Goal: Information Seeking & Learning: Learn about a topic

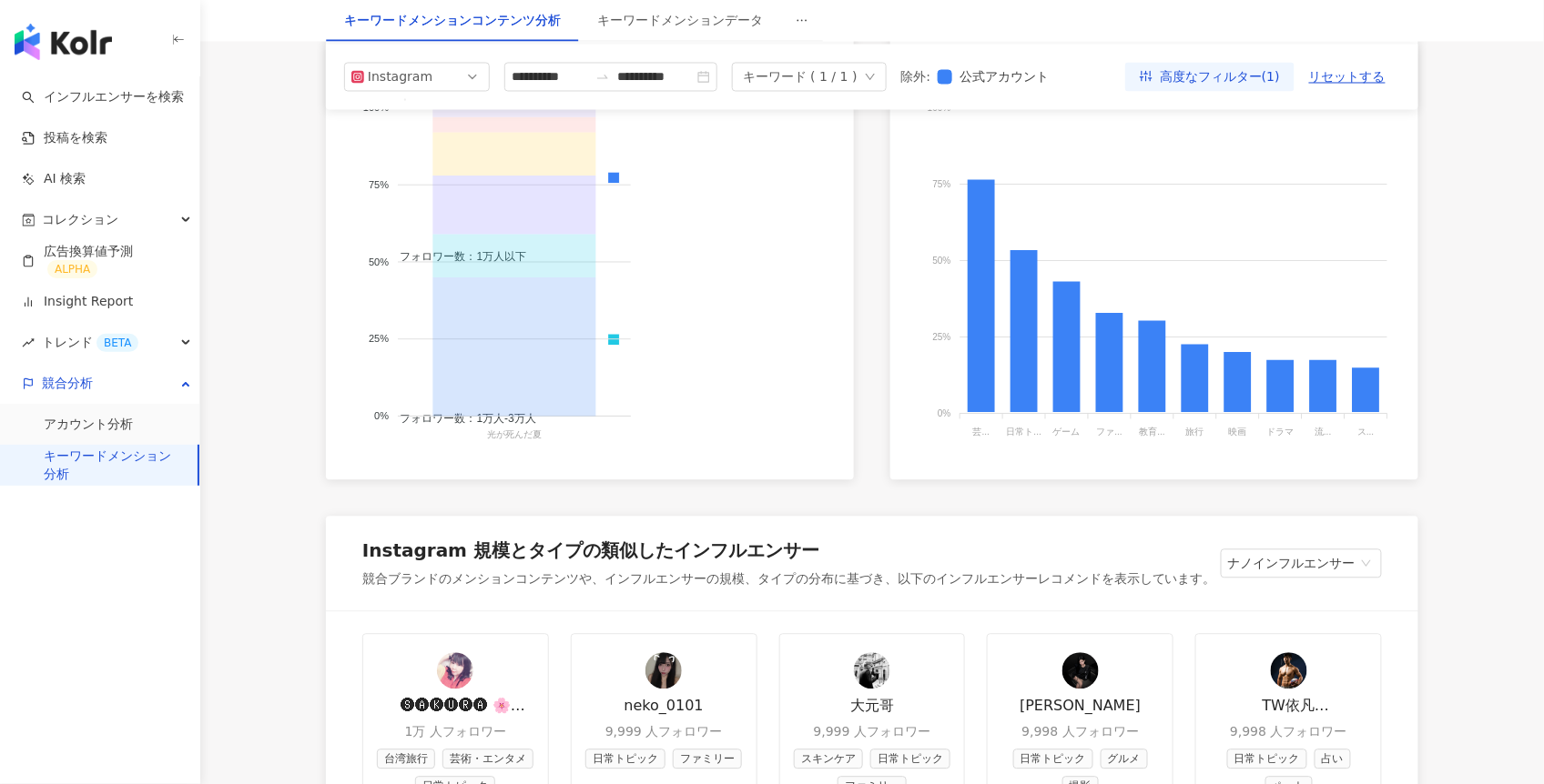
scroll to position [901, 0]
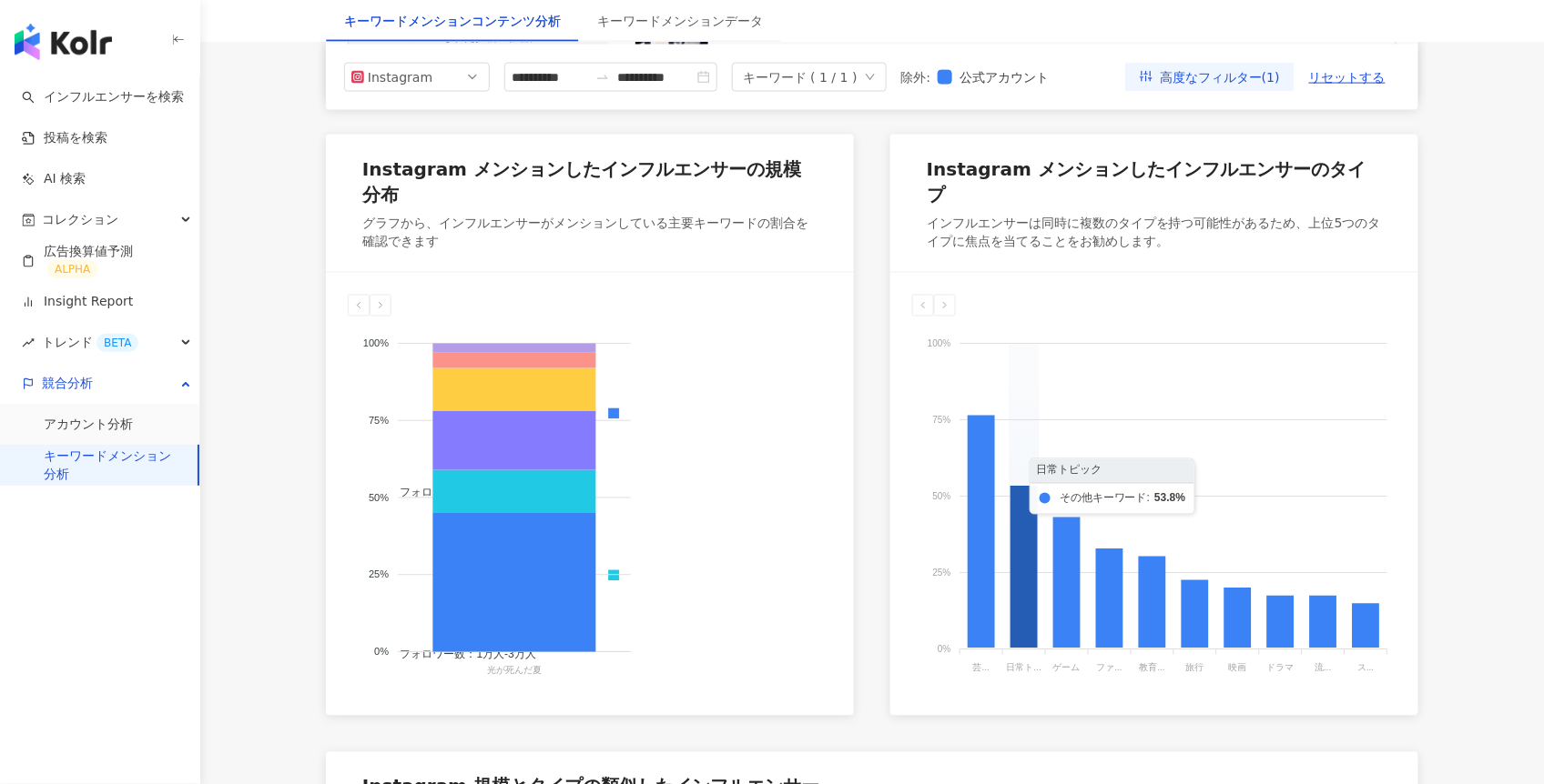
click at [1011, 594] on icon at bounding box center [1024, 568] width 28 height 162
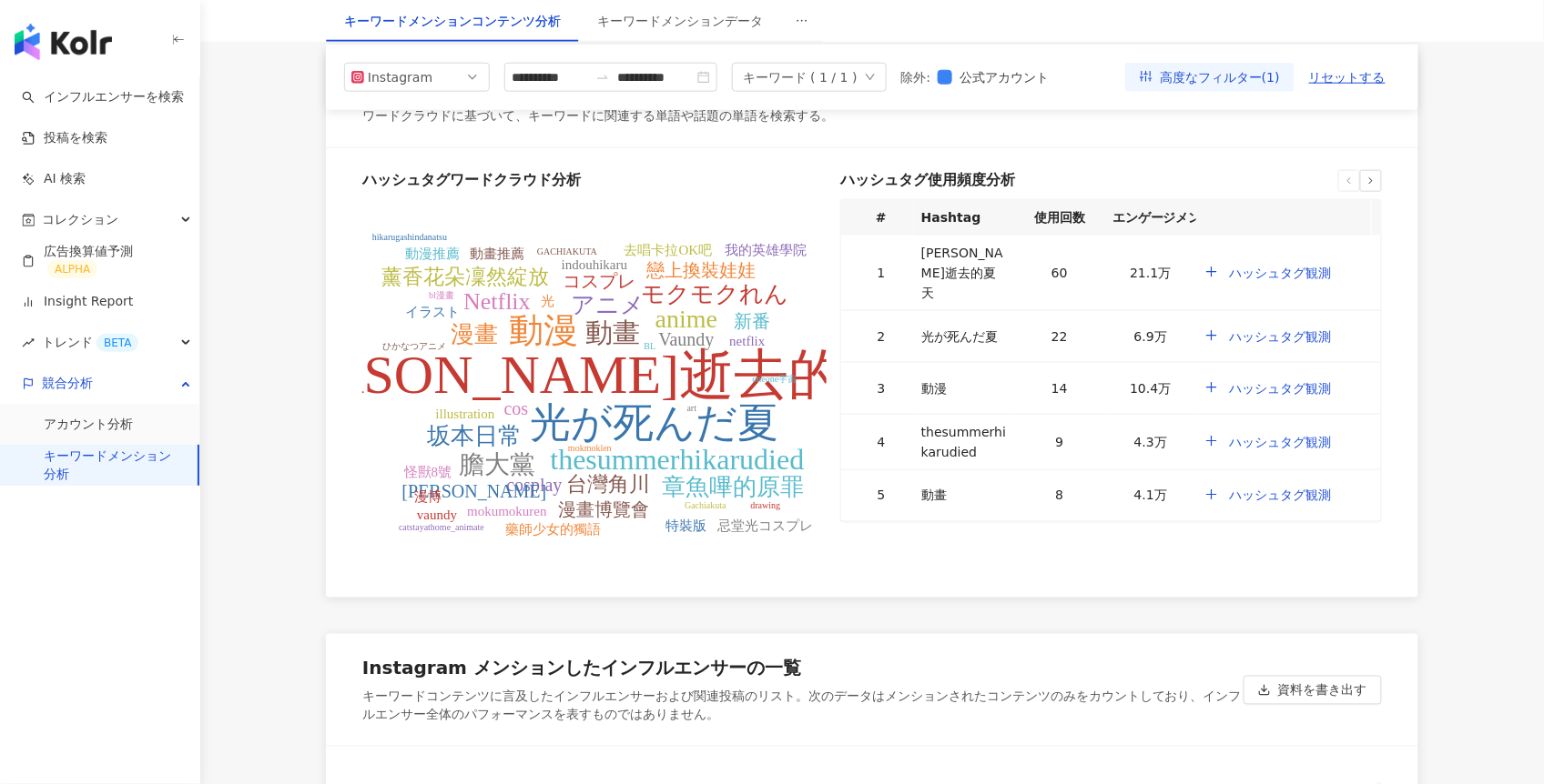
scroll to position [2885, 0]
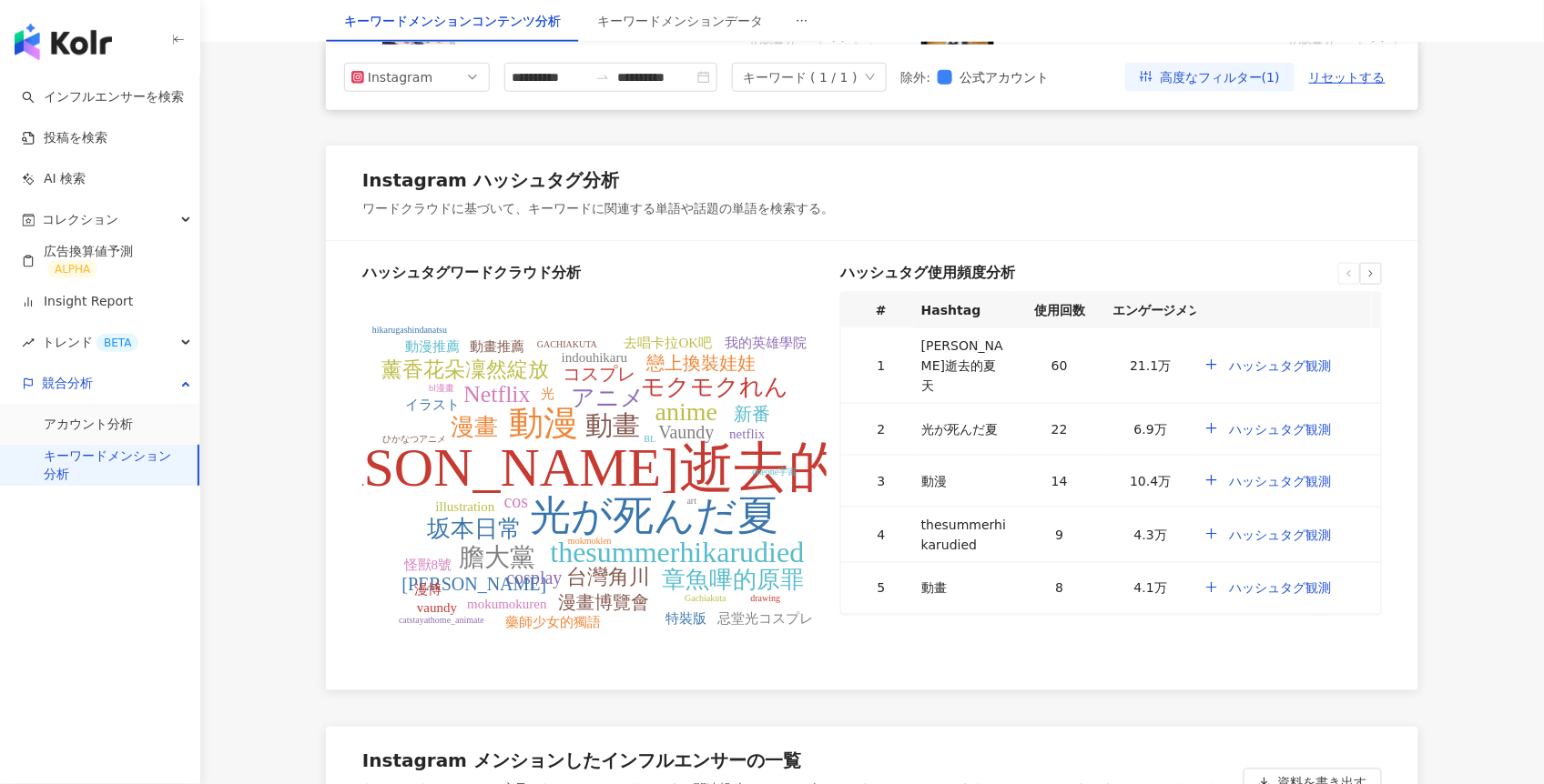
click at [1188, 324] on th "エンゲージメント数" at bounding box center [1151, 311] width 91 height 35
drag, startPoint x: 1195, startPoint y: 324, endPoint x: 1241, endPoint y: 324, distance: 46.0
click at [1241, 324] on tr "# Hashtag 使用回数 エンゲージメント数" at bounding box center [1111, 311] width 540 height 35
drag, startPoint x: 1161, startPoint y: 330, endPoint x: 1205, endPoint y: 326, distance: 44.2
click at [1205, 326] on tr "# Hashtag 使用回数 エンゲージメント数" at bounding box center [1111, 311] width 540 height 35
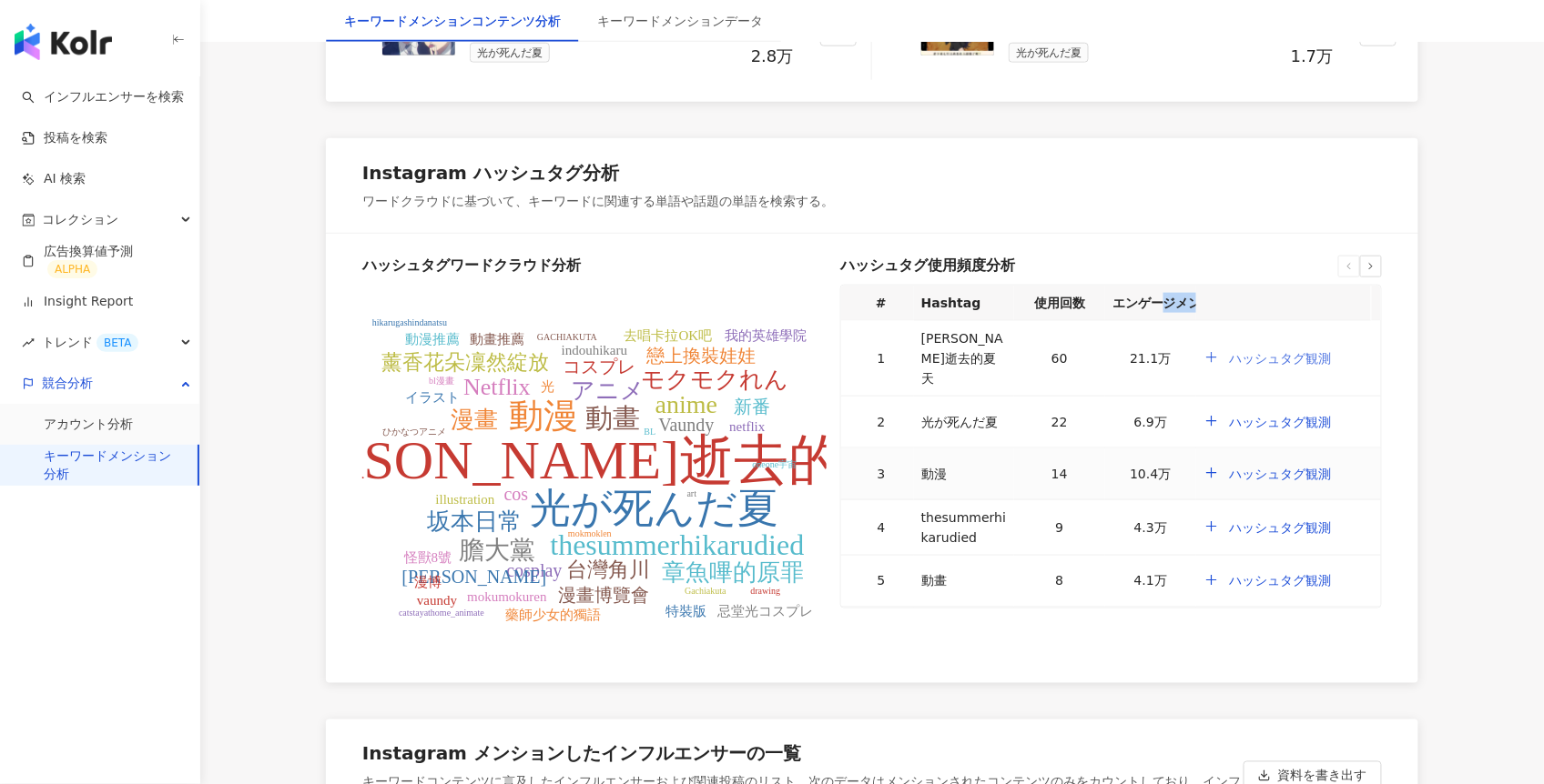
scroll to position [2904, 0]
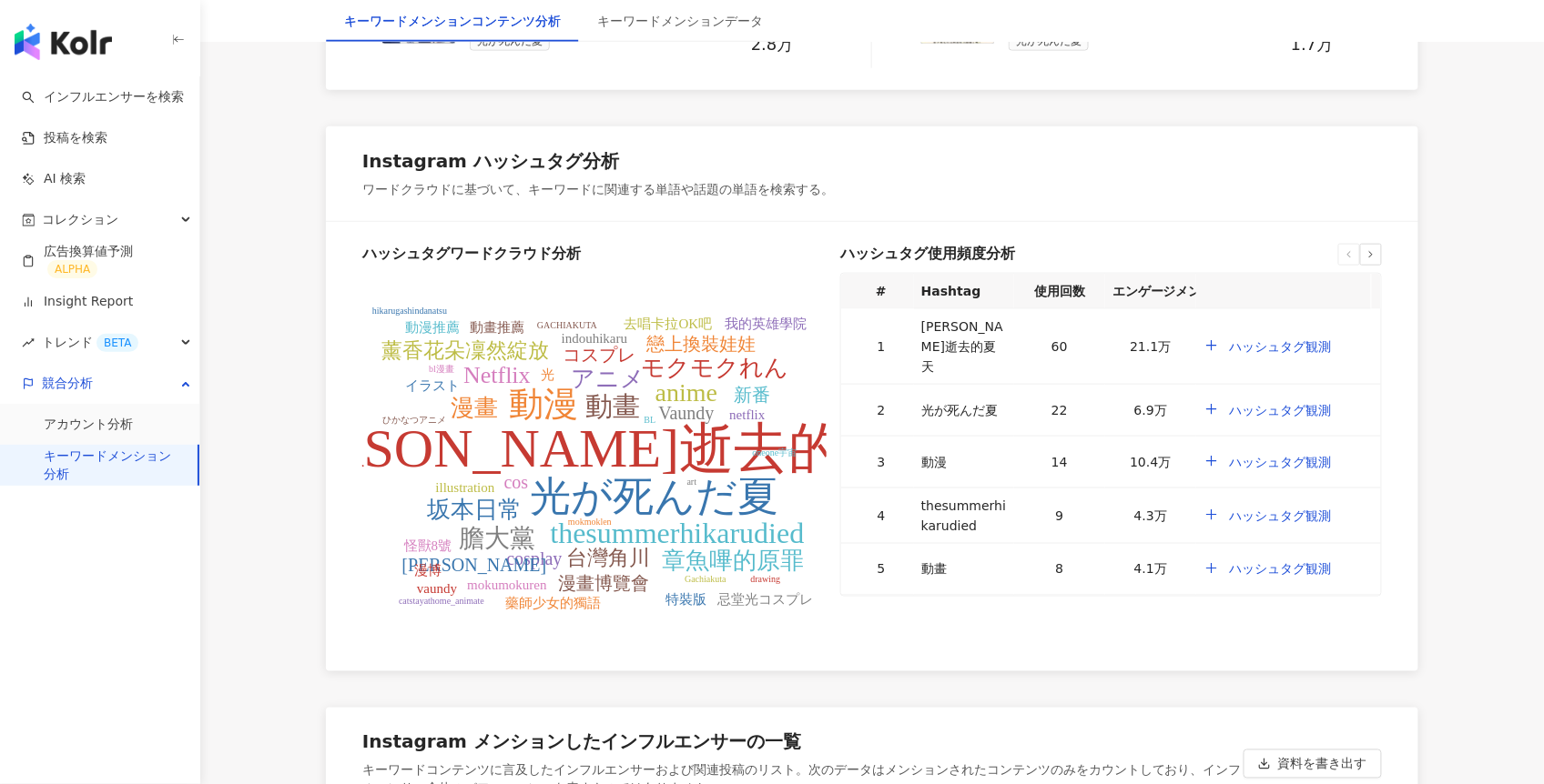
click at [1367, 260] on icon at bounding box center [1371, 255] width 11 height 11
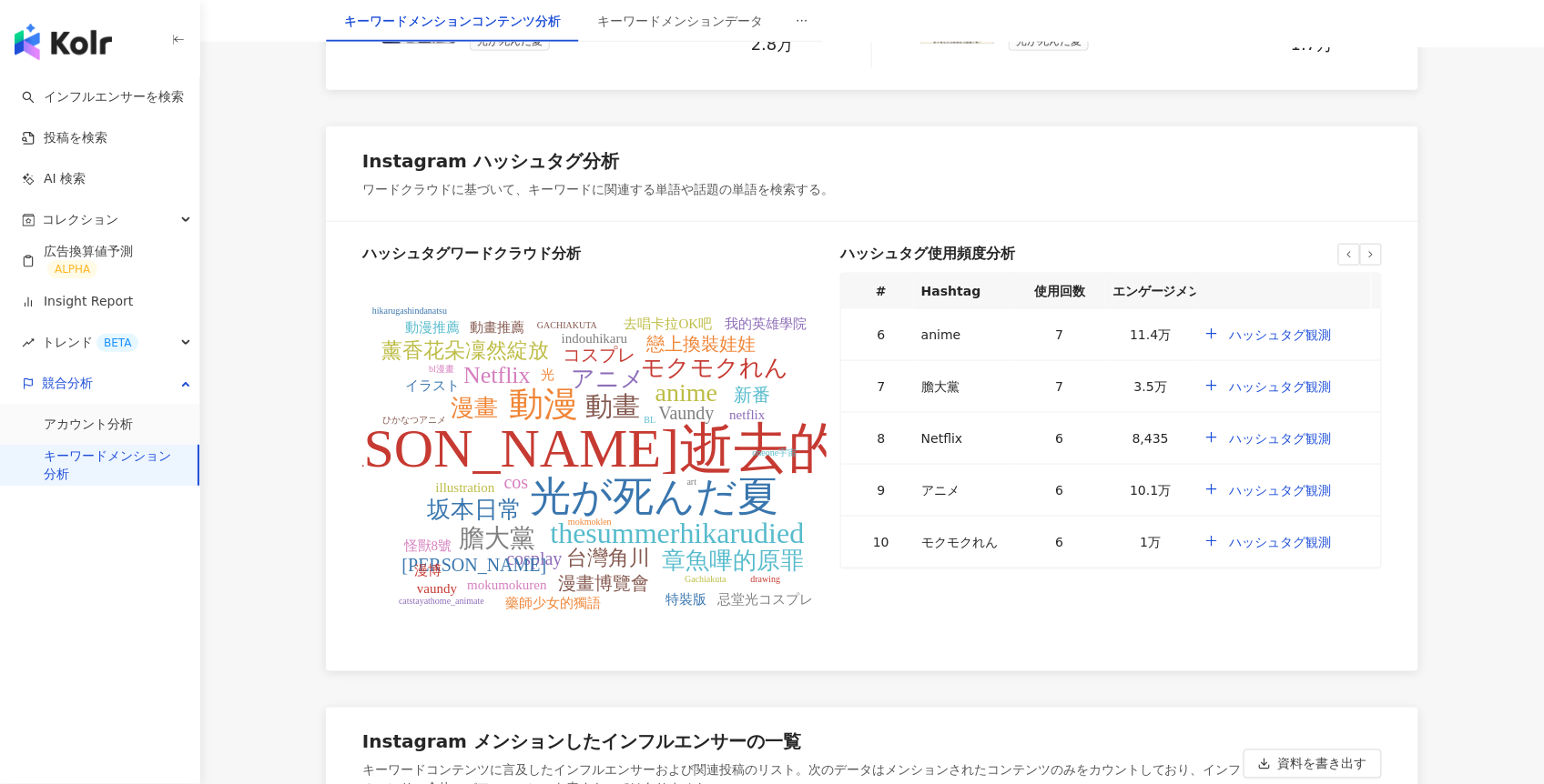
click at [1342, 266] on div at bounding box center [1349, 255] width 22 height 22
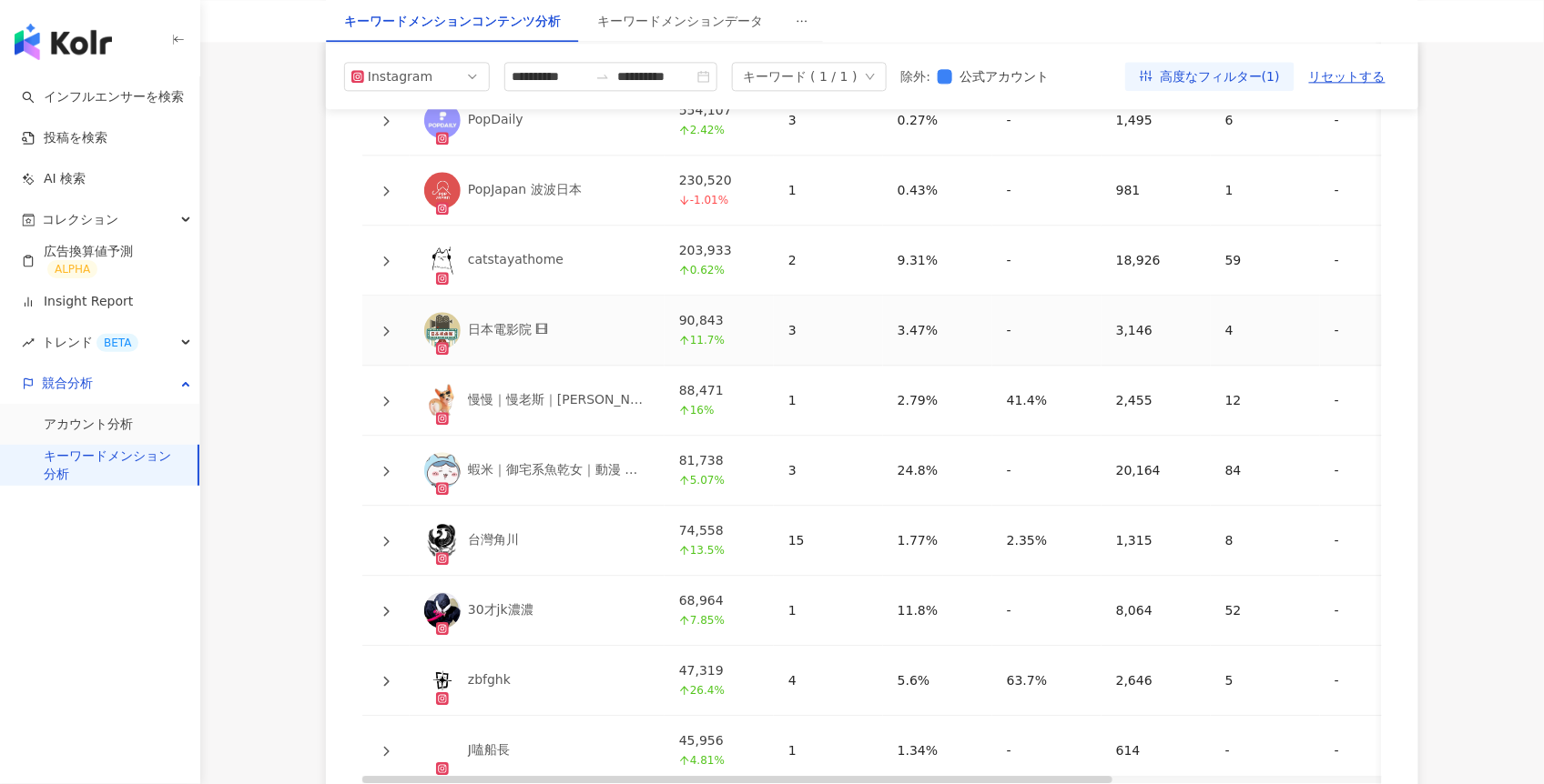
scroll to position [3626, 0]
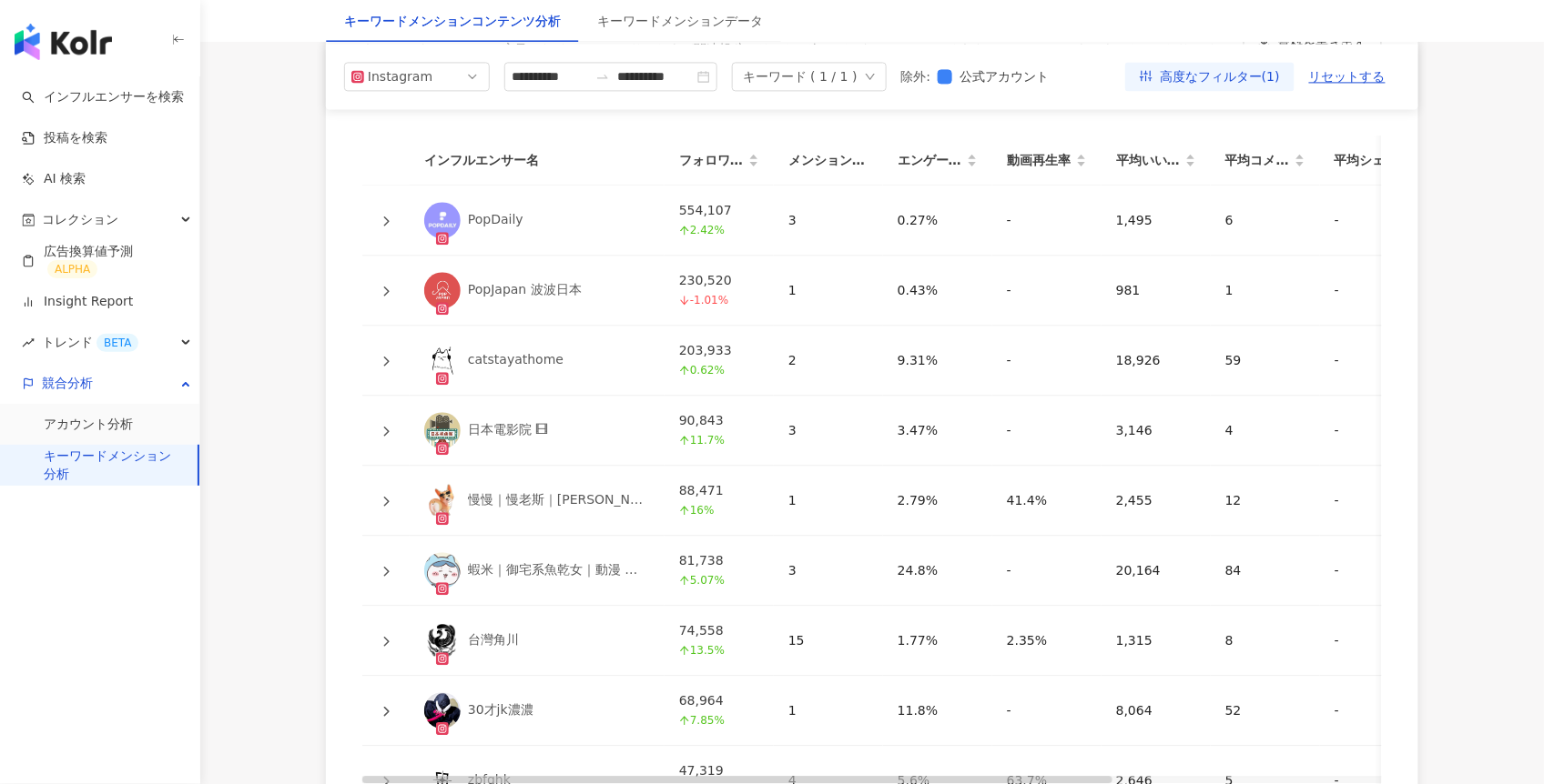
click at [389, 226] on icon at bounding box center [387, 220] width 6 height 10
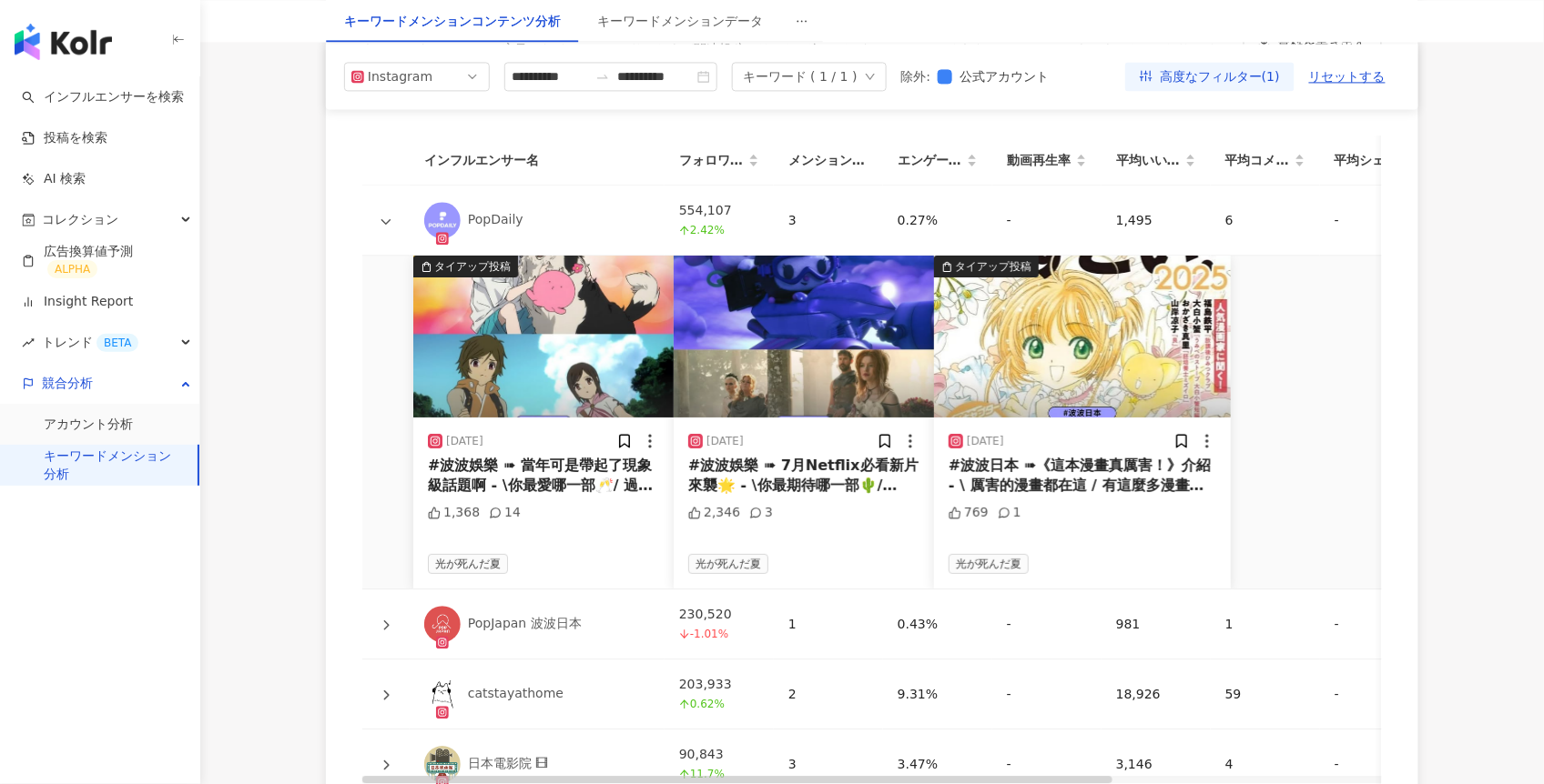
click at [529, 377] on img at bounding box center [544, 337] width 260 height 162
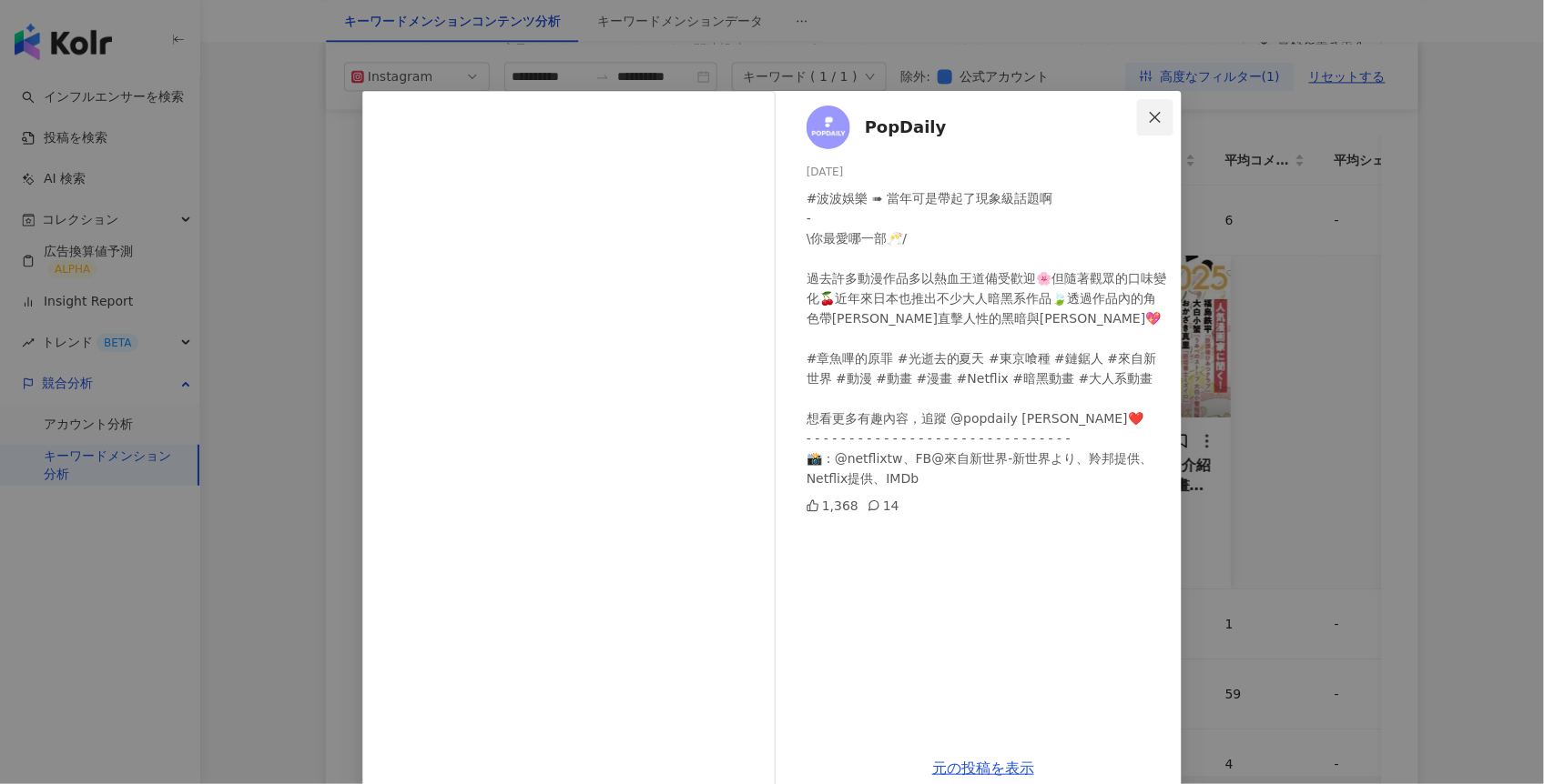
click at [1158, 116] on span "Close" at bounding box center [1155, 117] width 36 height 15
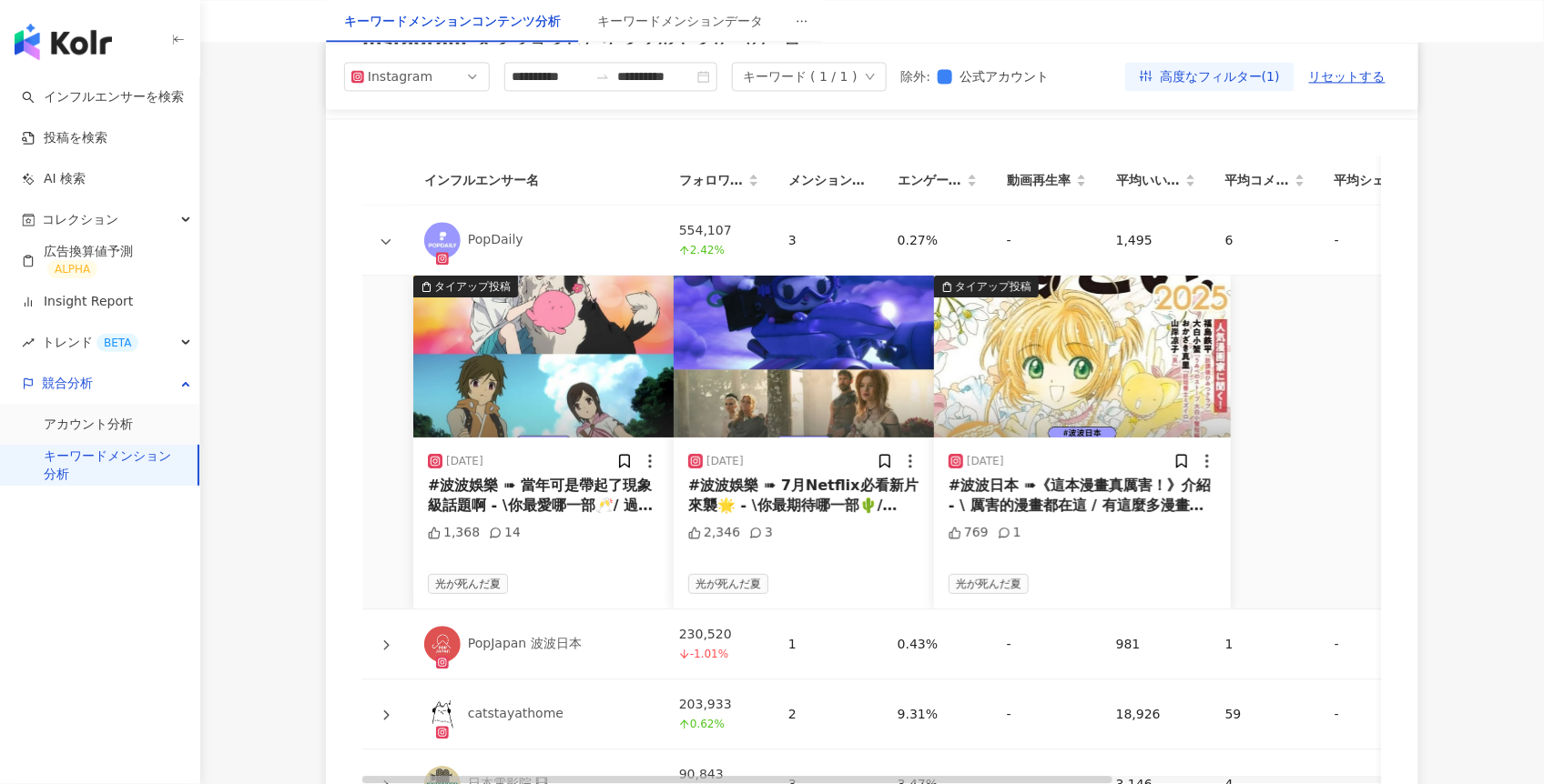
scroll to position [3586, 0]
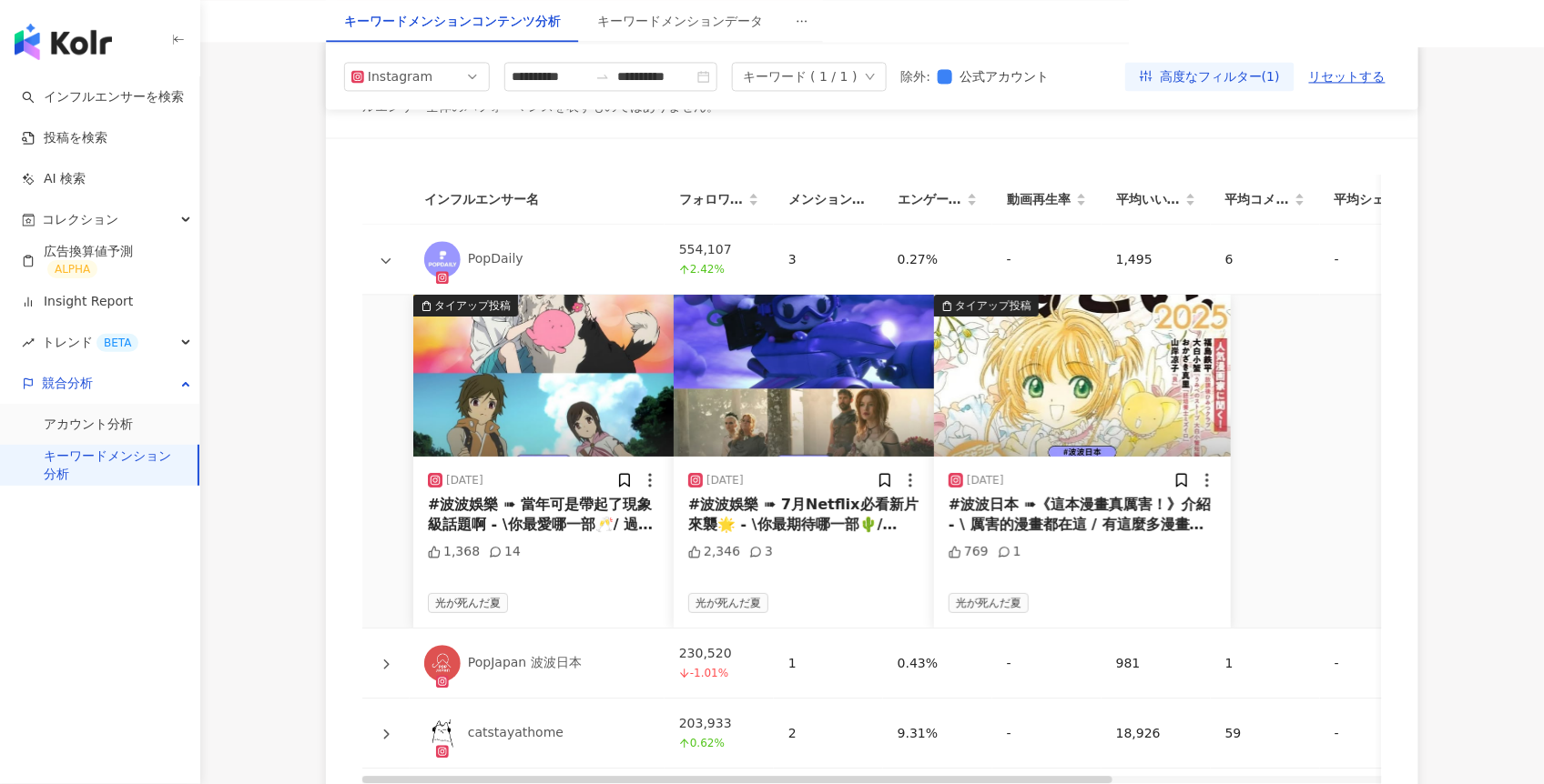
click at [386, 670] on icon at bounding box center [386, 664] width 11 height 11
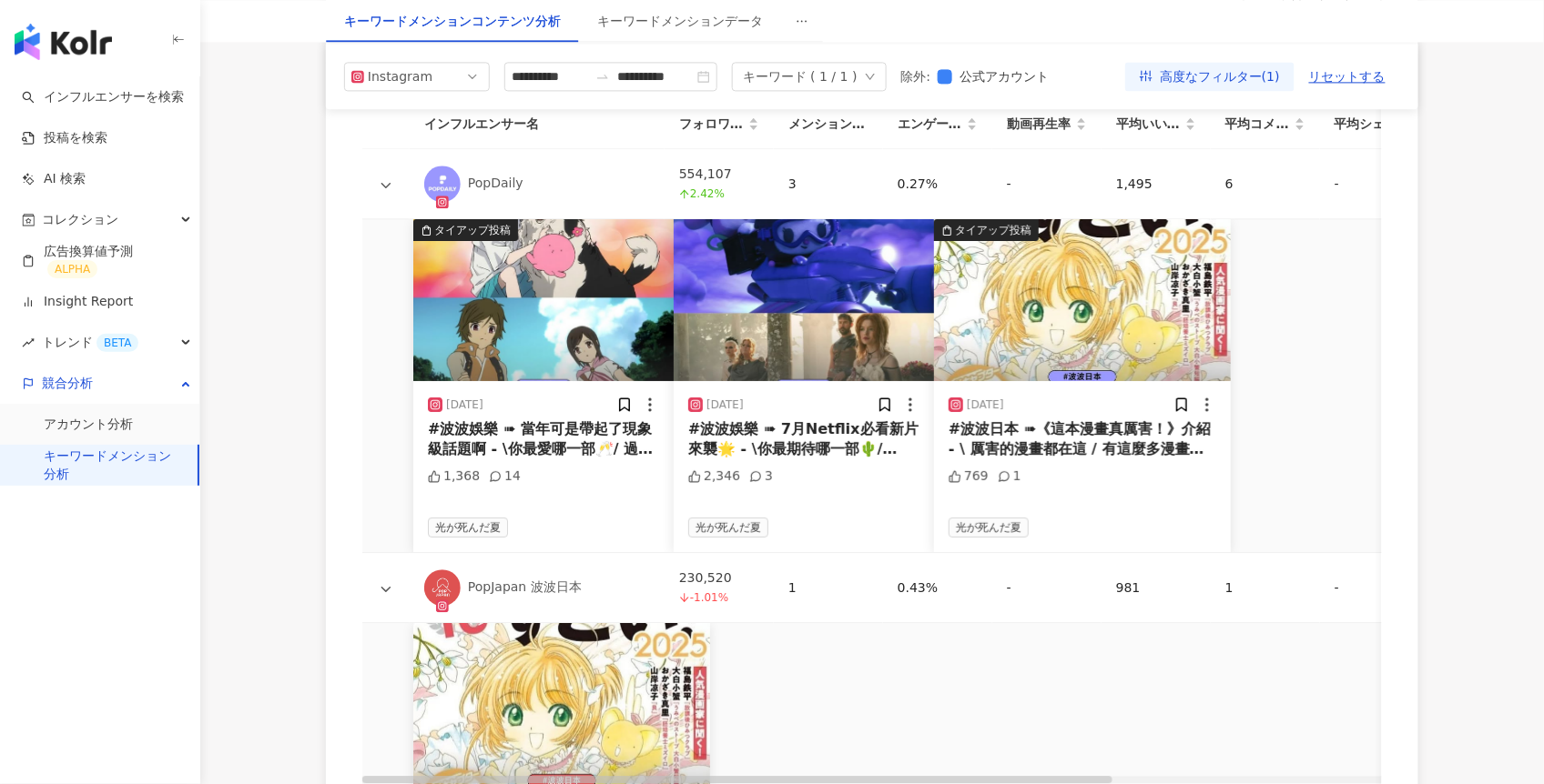
scroll to position [3827, 0]
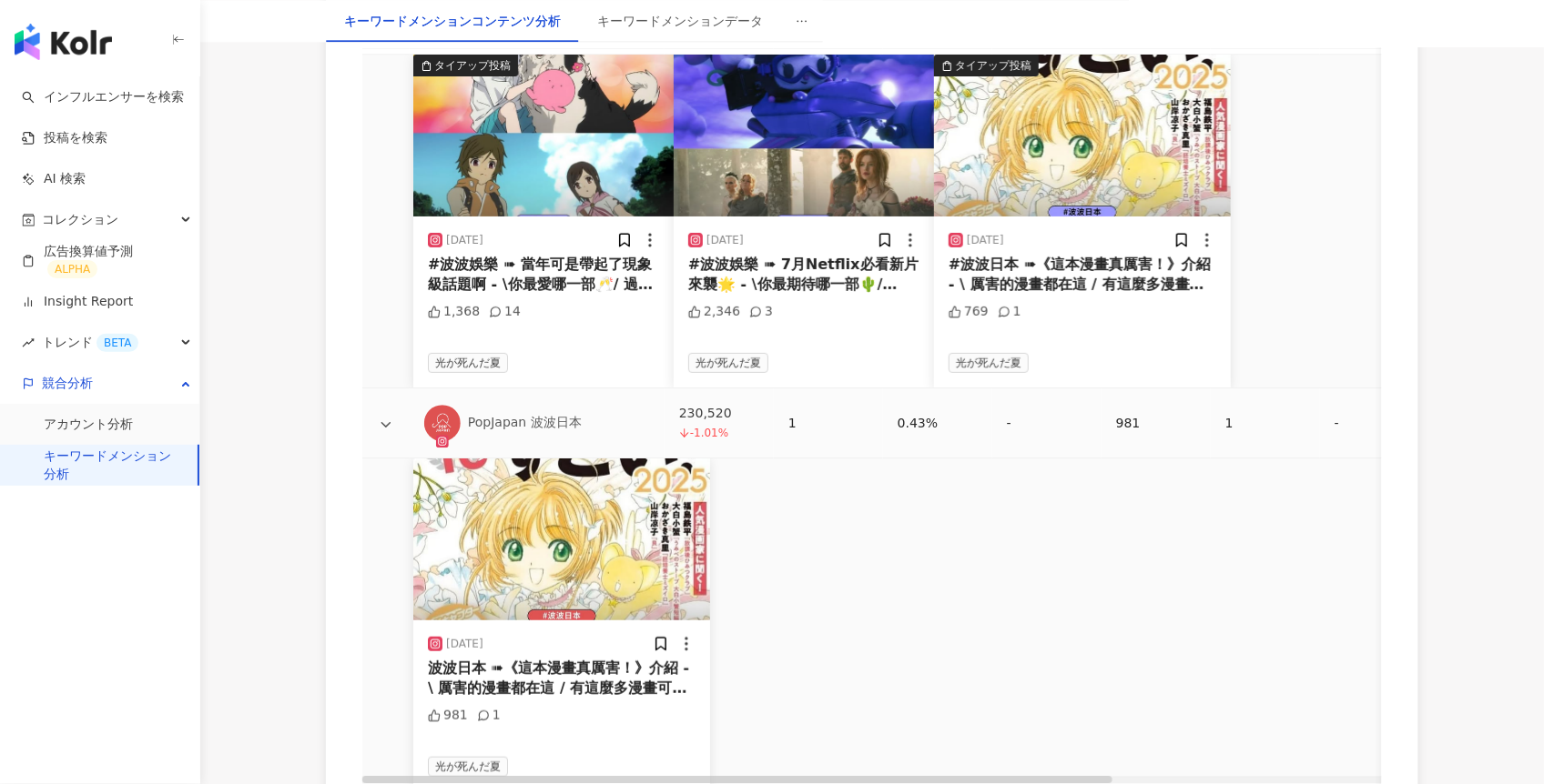
click at [390, 427] on icon at bounding box center [386, 424] width 10 height 6
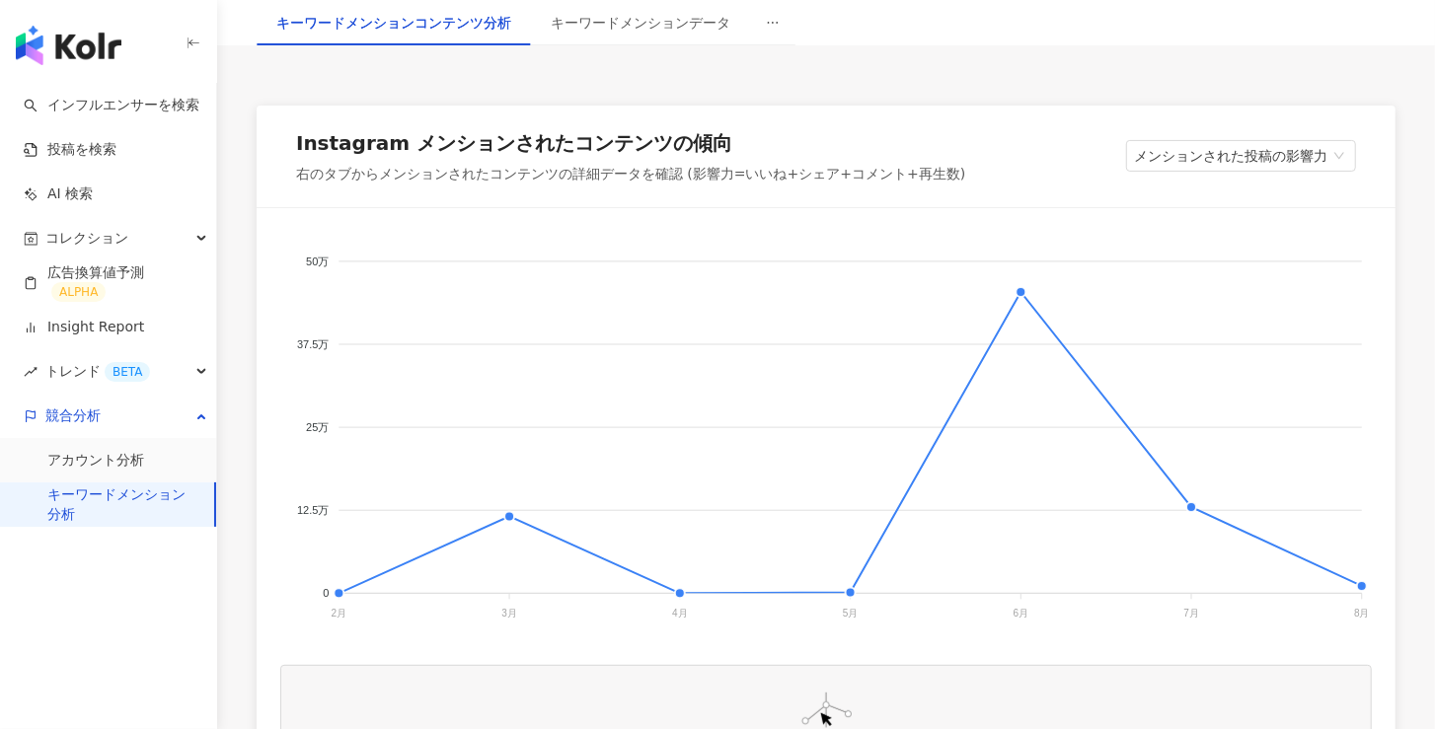
scroll to position [293, 0]
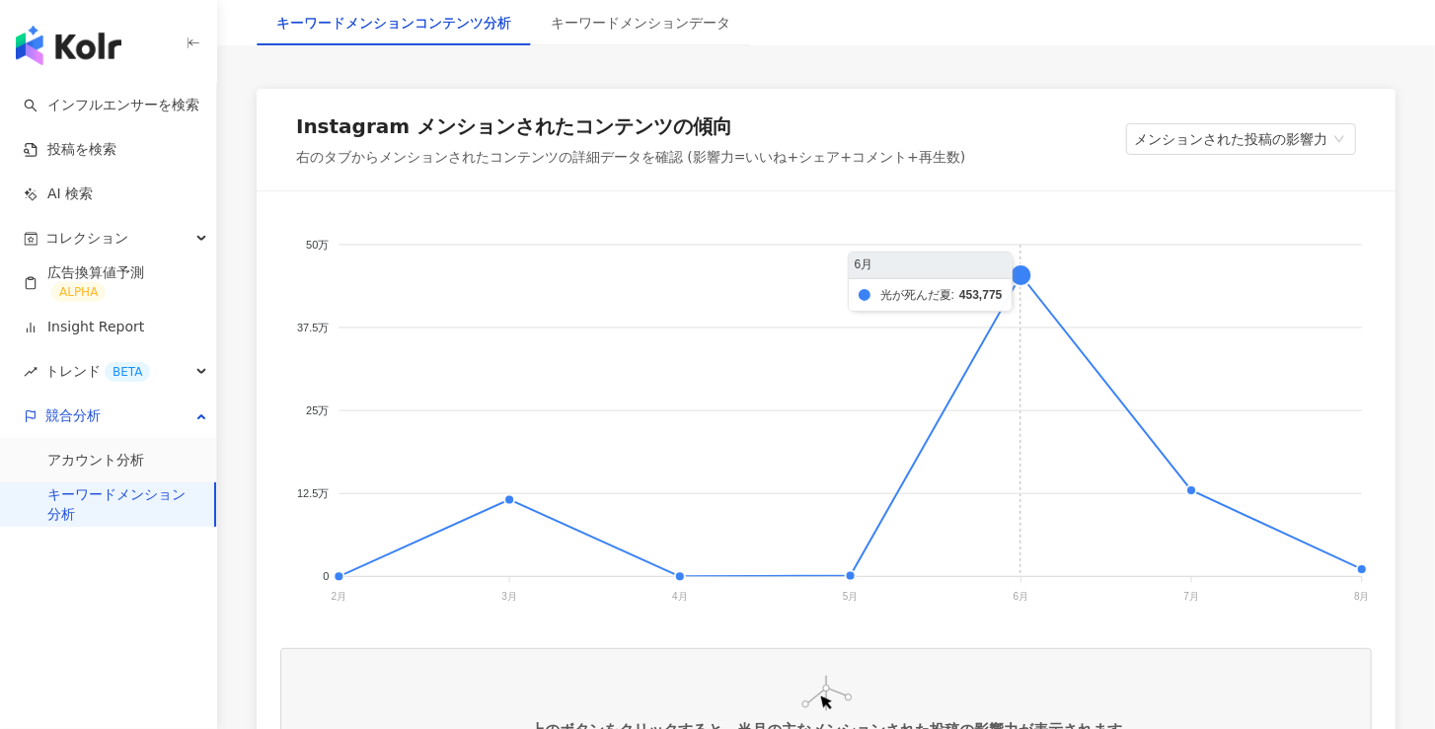
click at [1019, 278] on foreignobject at bounding box center [825, 412] width 1091 height 395
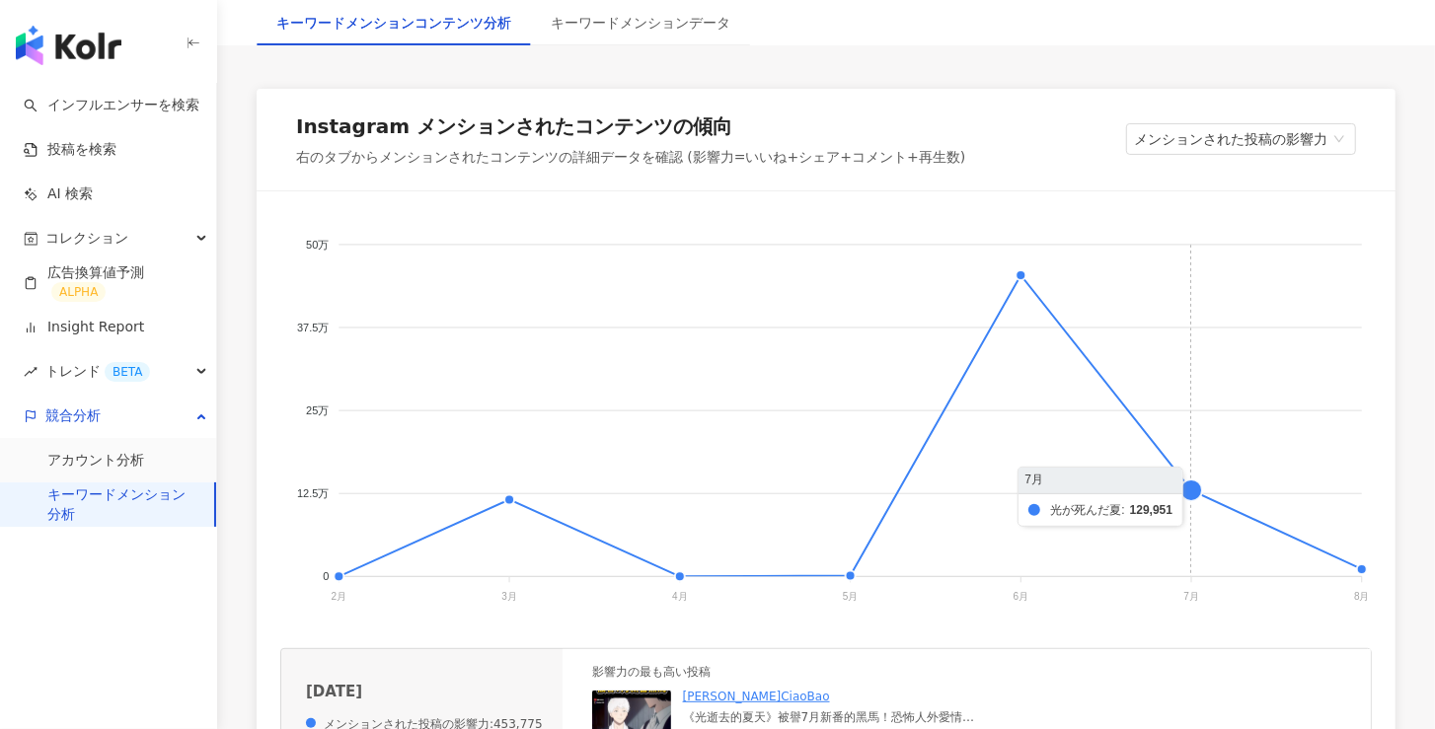
click at [1195, 490] on foreignobject at bounding box center [825, 412] width 1091 height 395
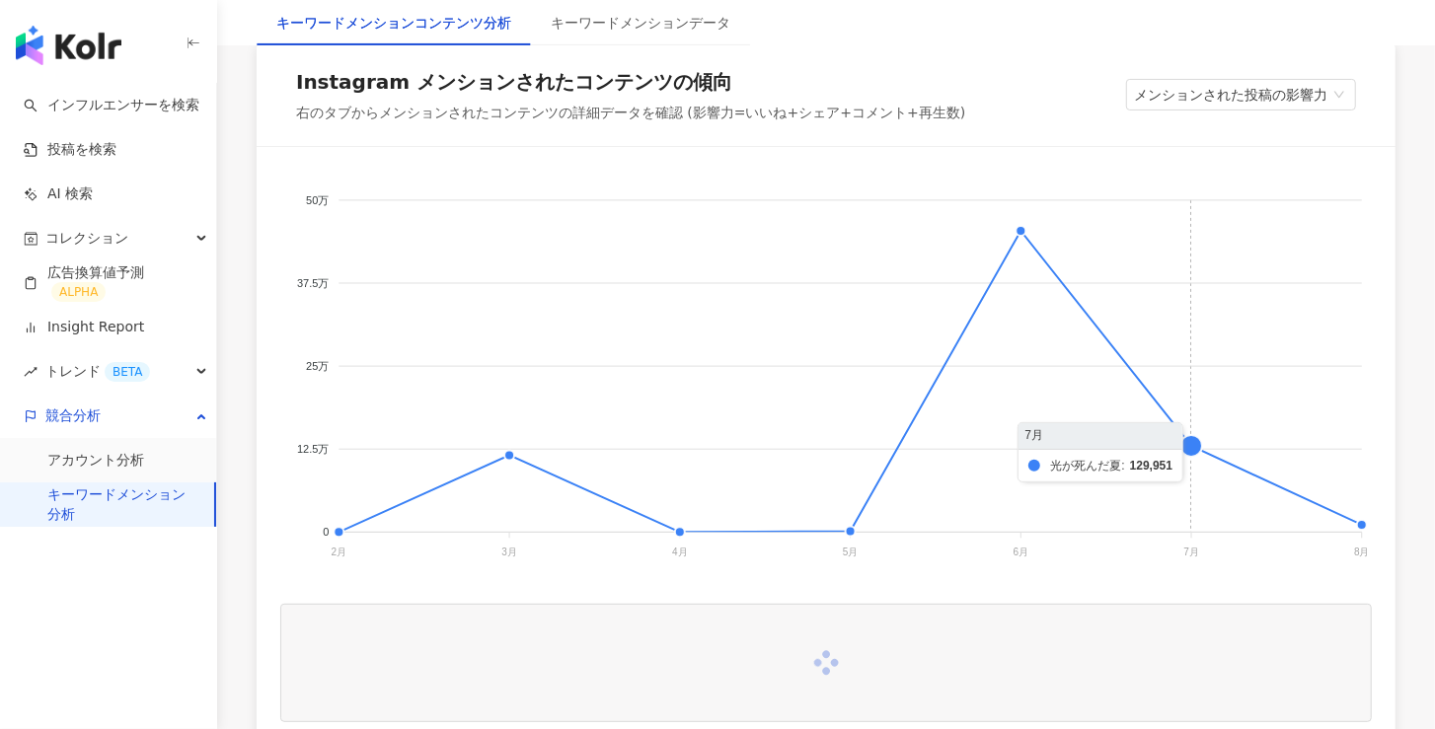
scroll to position [393, 0]
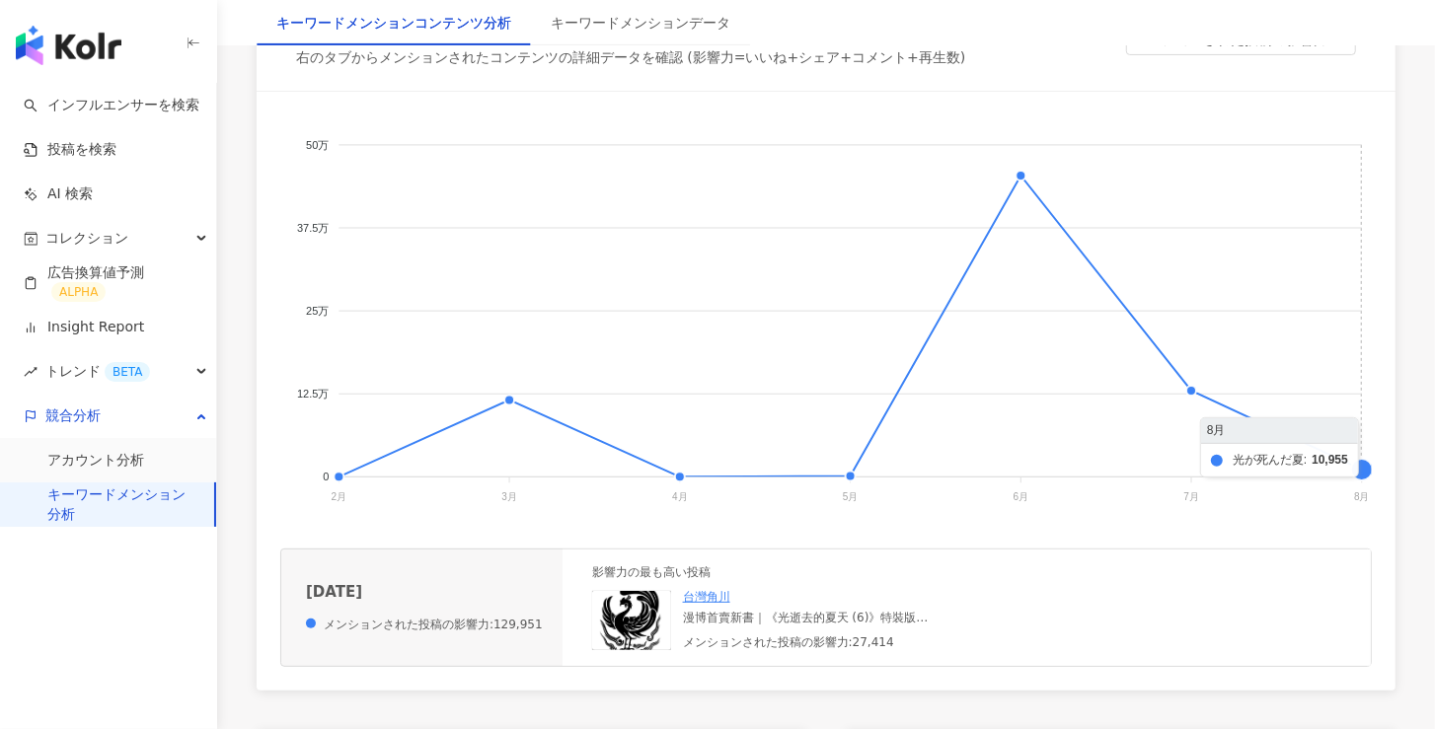
click at [1361, 470] on foreignobject at bounding box center [825, 312] width 1091 height 395
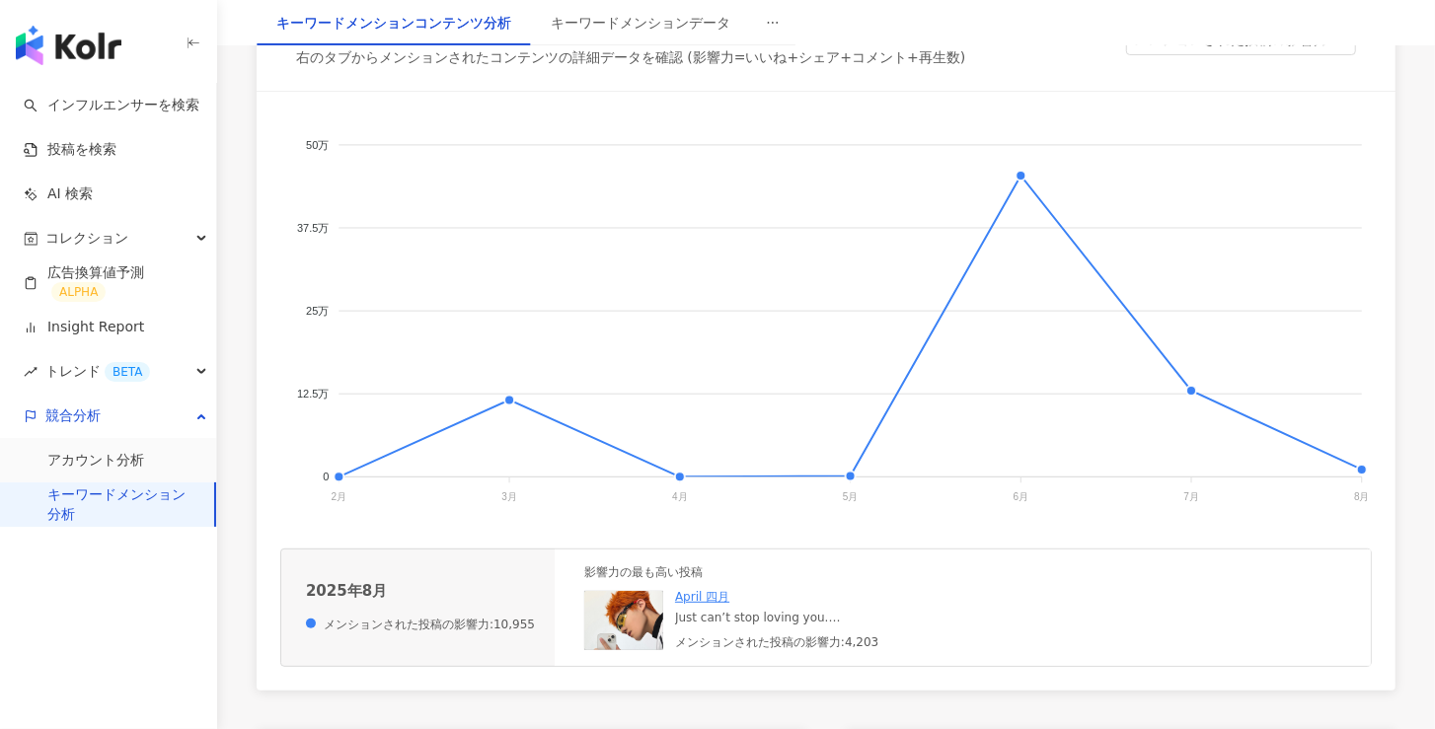
click at [620, 628] on img at bounding box center [623, 620] width 79 height 59
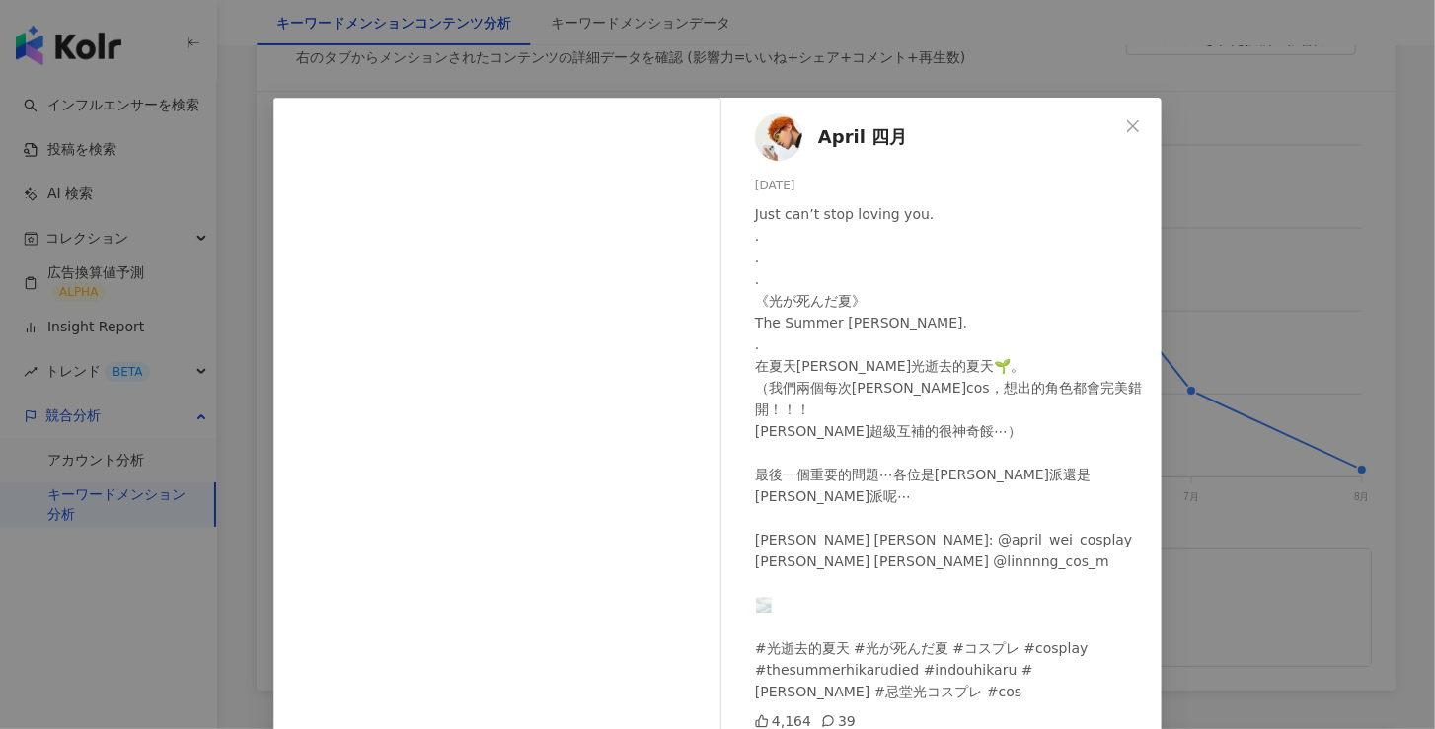
scroll to position [0, 0]
click at [850, 136] on span "April 四月" at bounding box center [862, 138] width 89 height 28
click at [1132, 130] on icon "close" at bounding box center [1133, 126] width 12 height 12
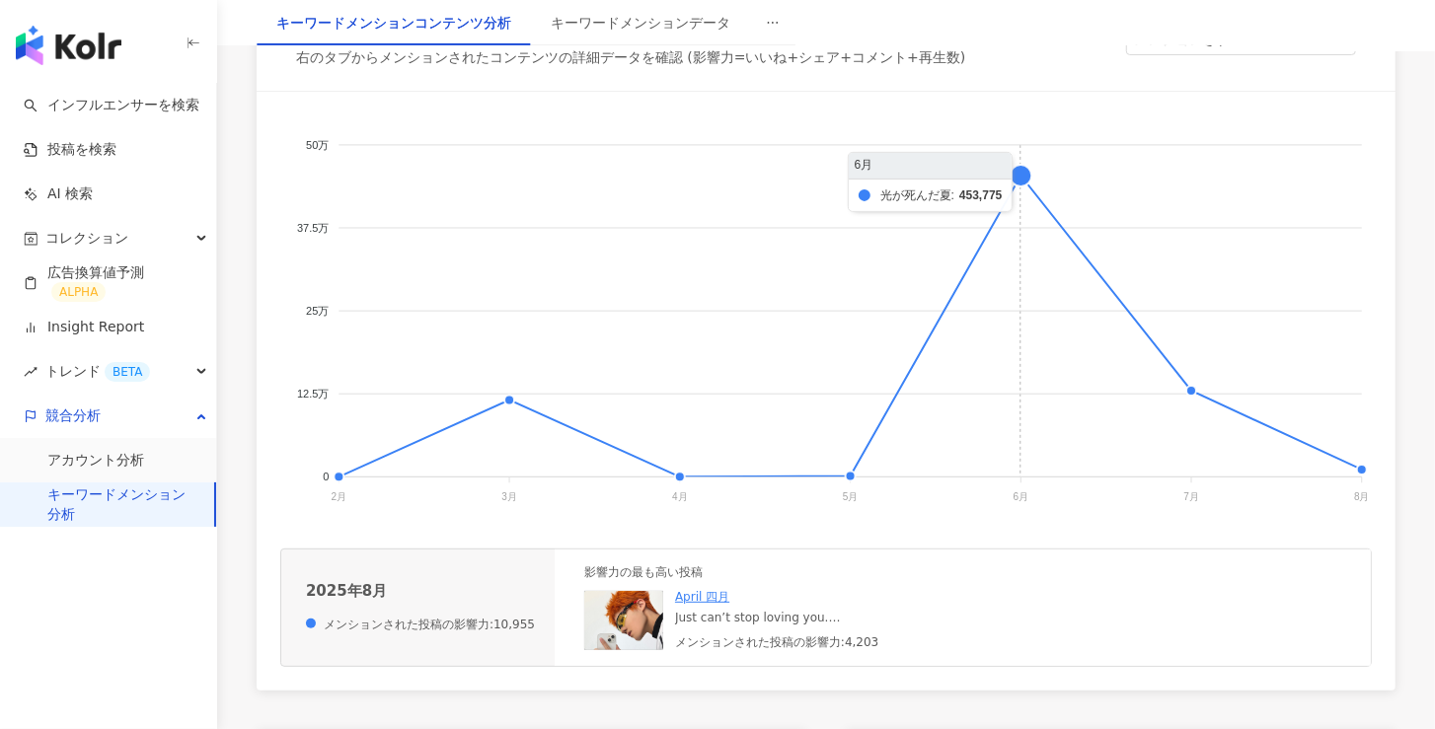
click at [1018, 175] on foreignobject at bounding box center [825, 312] width 1091 height 395
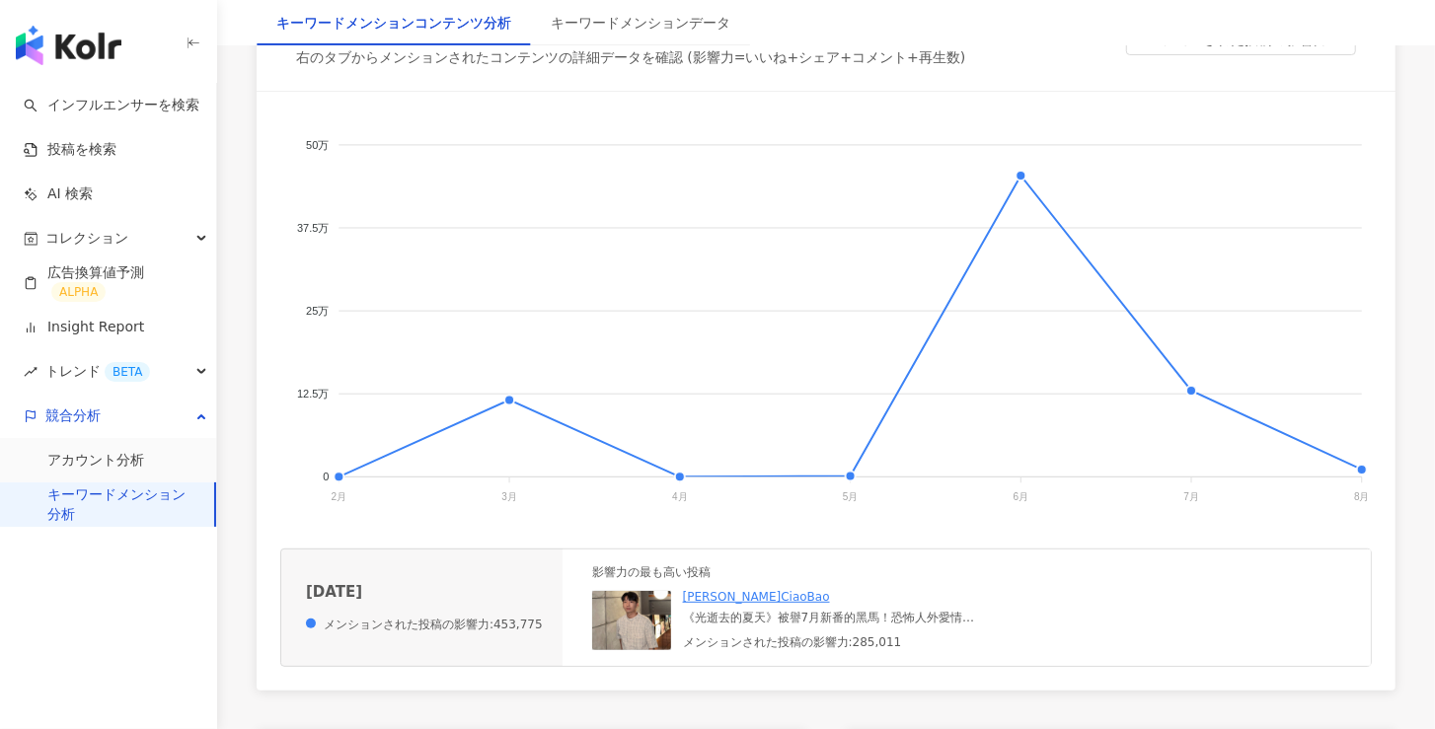
click at [635, 623] on img at bounding box center [631, 620] width 79 height 59
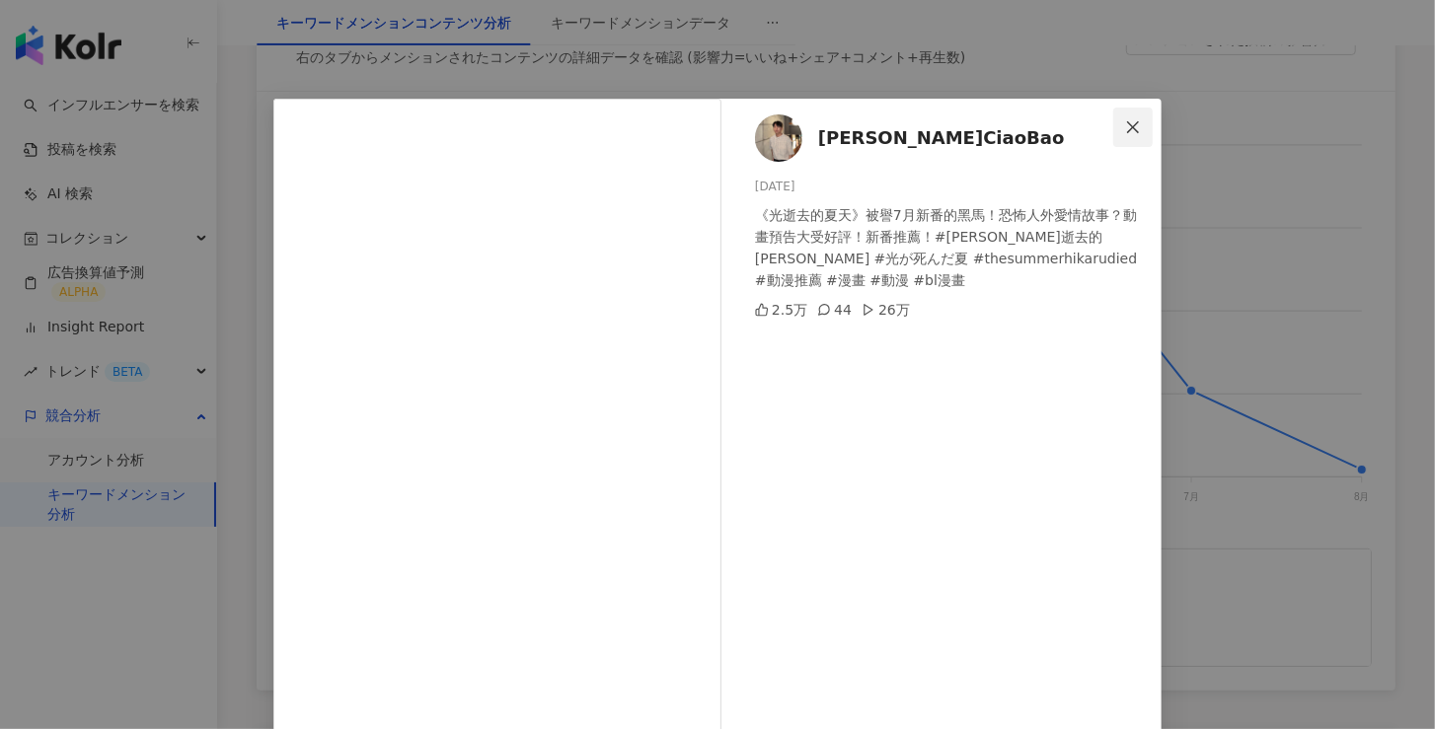
click at [1126, 131] on icon "close" at bounding box center [1133, 127] width 16 height 16
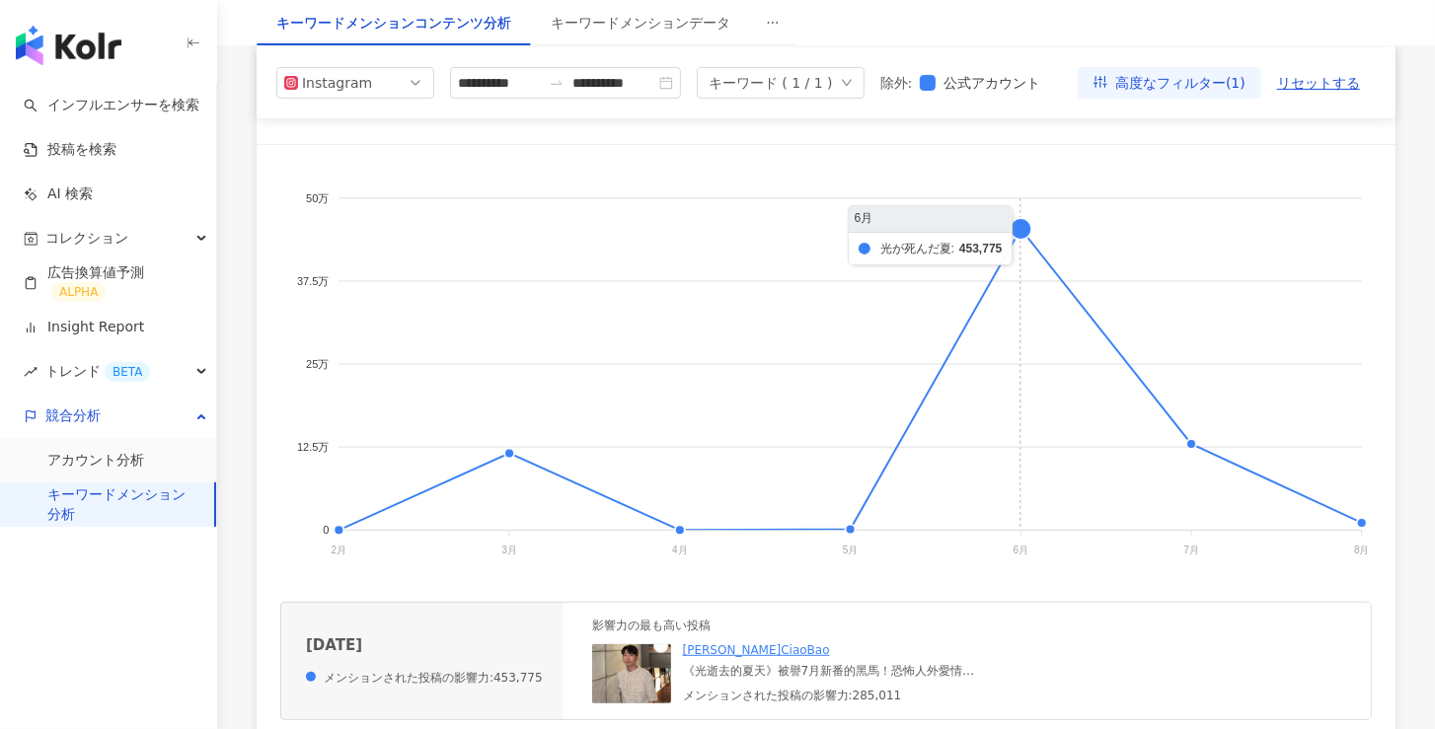
scroll to position [338, 0]
click at [407, 86] on span "Instagram" at bounding box center [355, 83] width 142 height 30
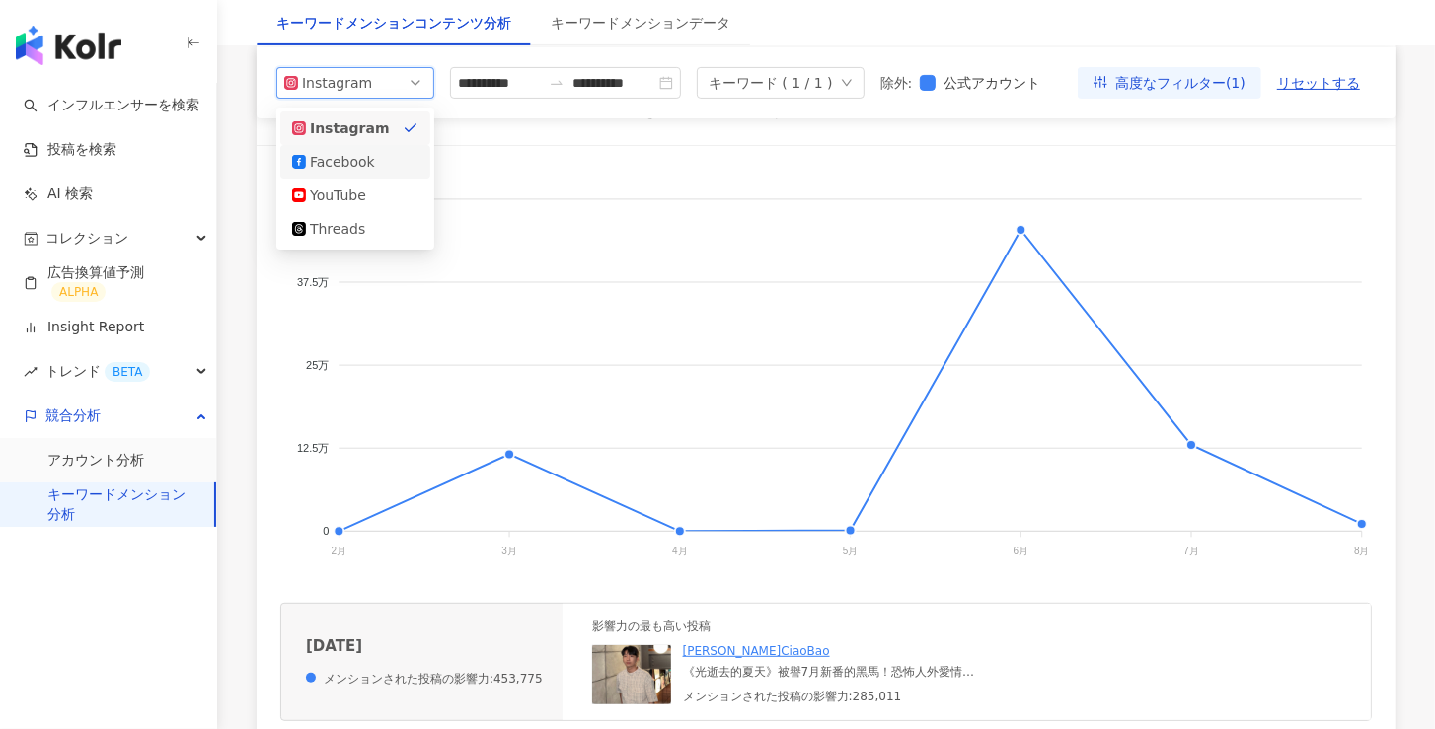
click at [349, 168] on div "Facebook" at bounding box center [342, 162] width 64 height 22
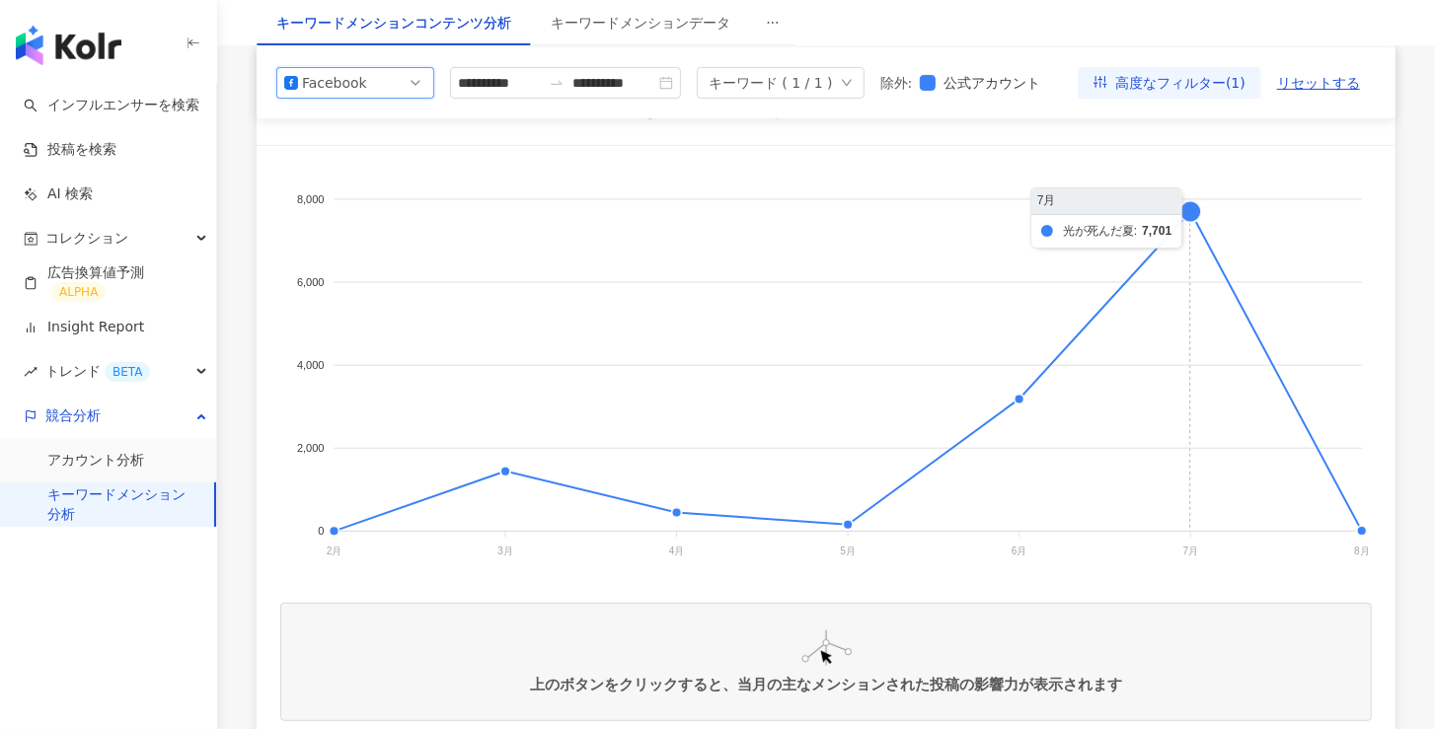
click at [1193, 208] on foreignobject at bounding box center [825, 367] width 1091 height 395
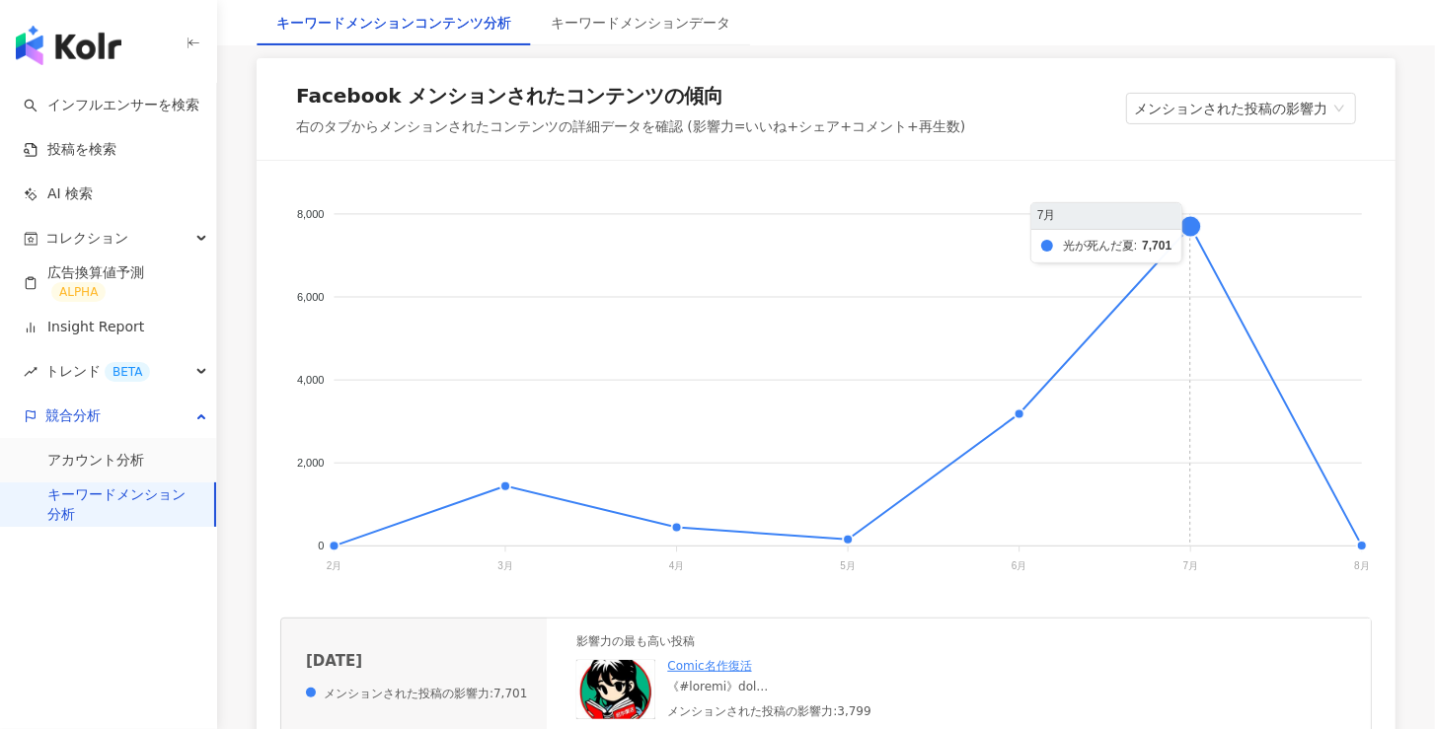
scroll to position [333, 0]
